Goal: Obtain resource: Download file/media

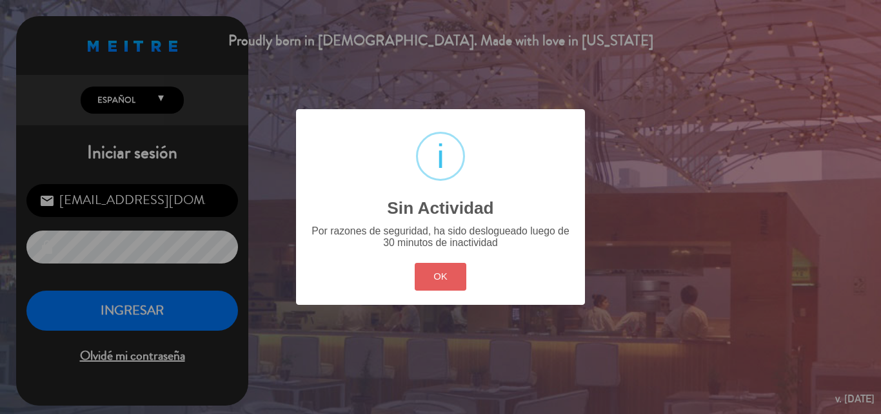
click at [457, 288] on button "OK" at bounding box center [441, 277] width 52 height 28
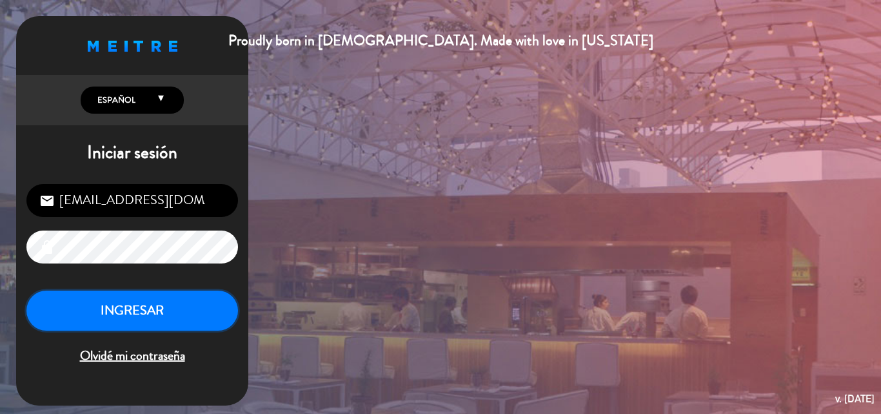
click at [215, 301] on button "INGRESAR" at bounding box center [132, 310] width 212 height 41
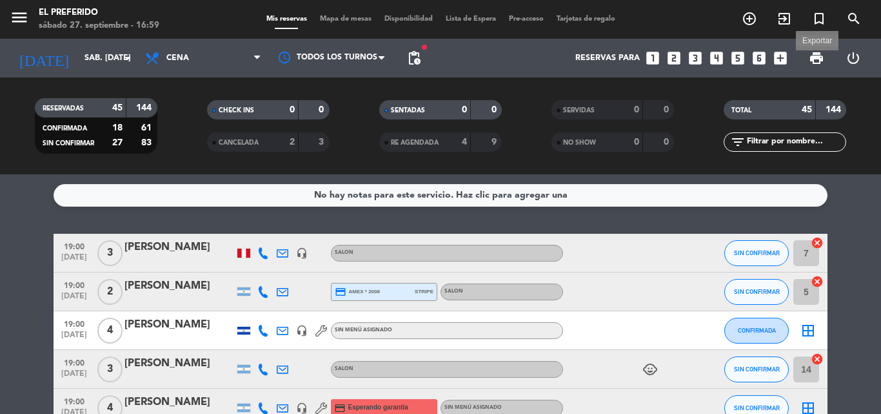
click at [814, 57] on span "print" at bounding box center [816, 57] width 15 height 15
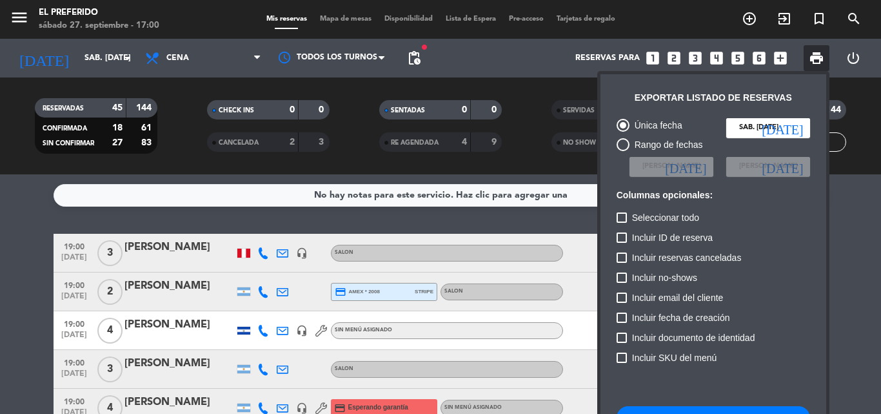
scroll to position [79, 0]
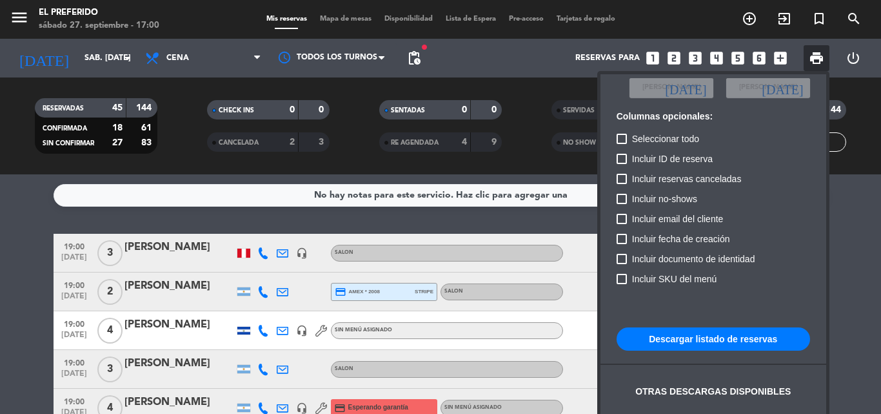
click at [717, 346] on button "Descargar listado de reservas" at bounding box center [714, 338] width 194 height 23
drag, startPoint x: 184, startPoint y: 163, endPoint x: 209, endPoint y: 163, distance: 25.2
click at [184, 163] on div at bounding box center [440, 207] width 881 height 414
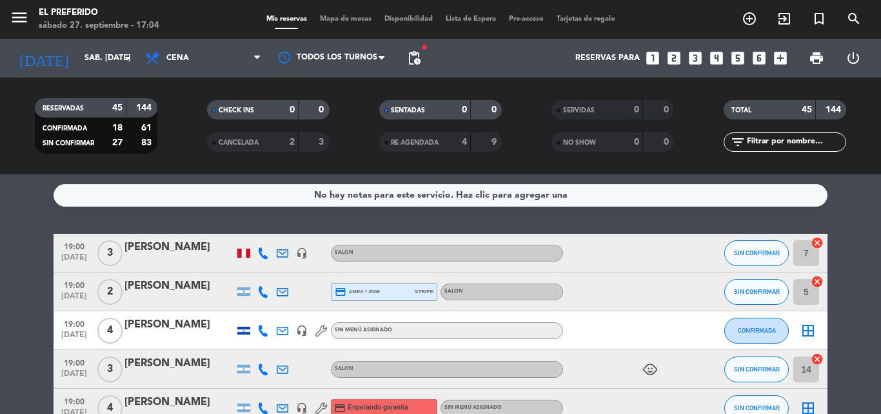
drag, startPoint x: 806, startPoint y: 59, endPoint x: 812, endPoint y: 68, distance: 10.2
click at [813, 66] on span "print" at bounding box center [817, 58] width 26 height 26
click at [816, 59] on span "print" at bounding box center [816, 57] width 15 height 15
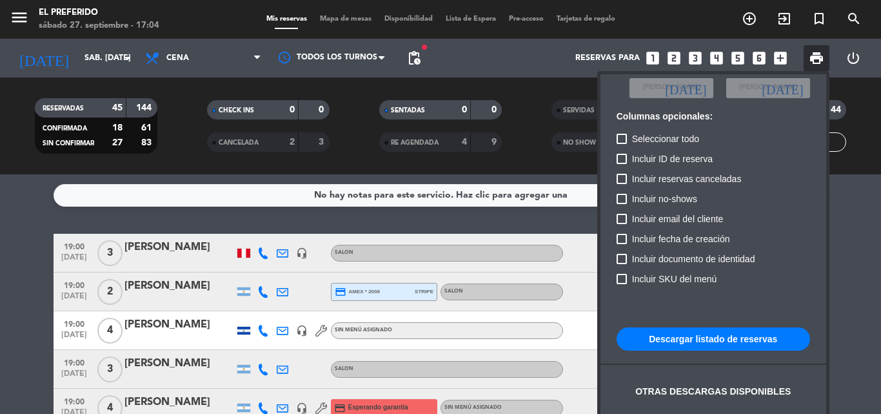
click at [652, 341] on button "Descargar listado de reservas" at bounding box center [714, 338] width 194 height 23
click at [413, 59] on div at bounding box center [440, 207] width 881 height 414
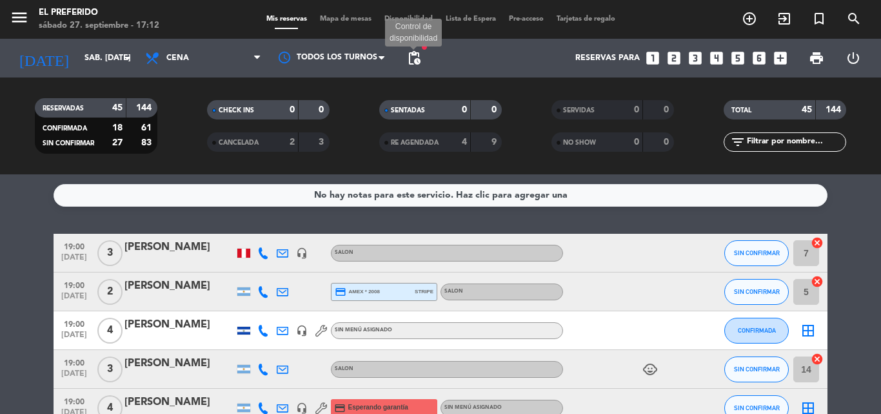
click at [420, 62] on span "pending_actions" at bounding box center [413, 57] width 15 height 15
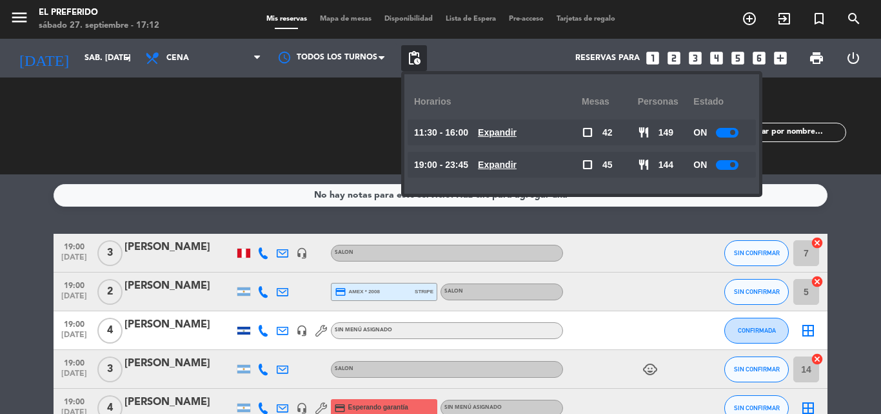
click at [517, 165] on u "Expandir" at bounding box center [497, 164] width 39 height 10
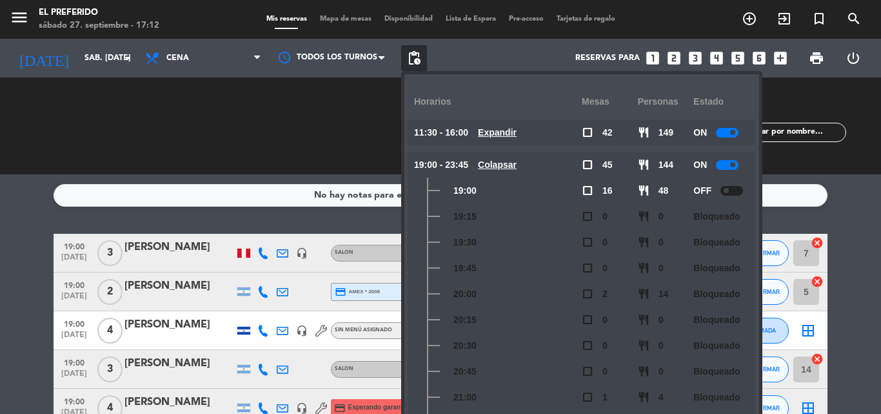
scroll to position [248, 0]
